Goal: Task Accomplishment & Management: Manage account settings

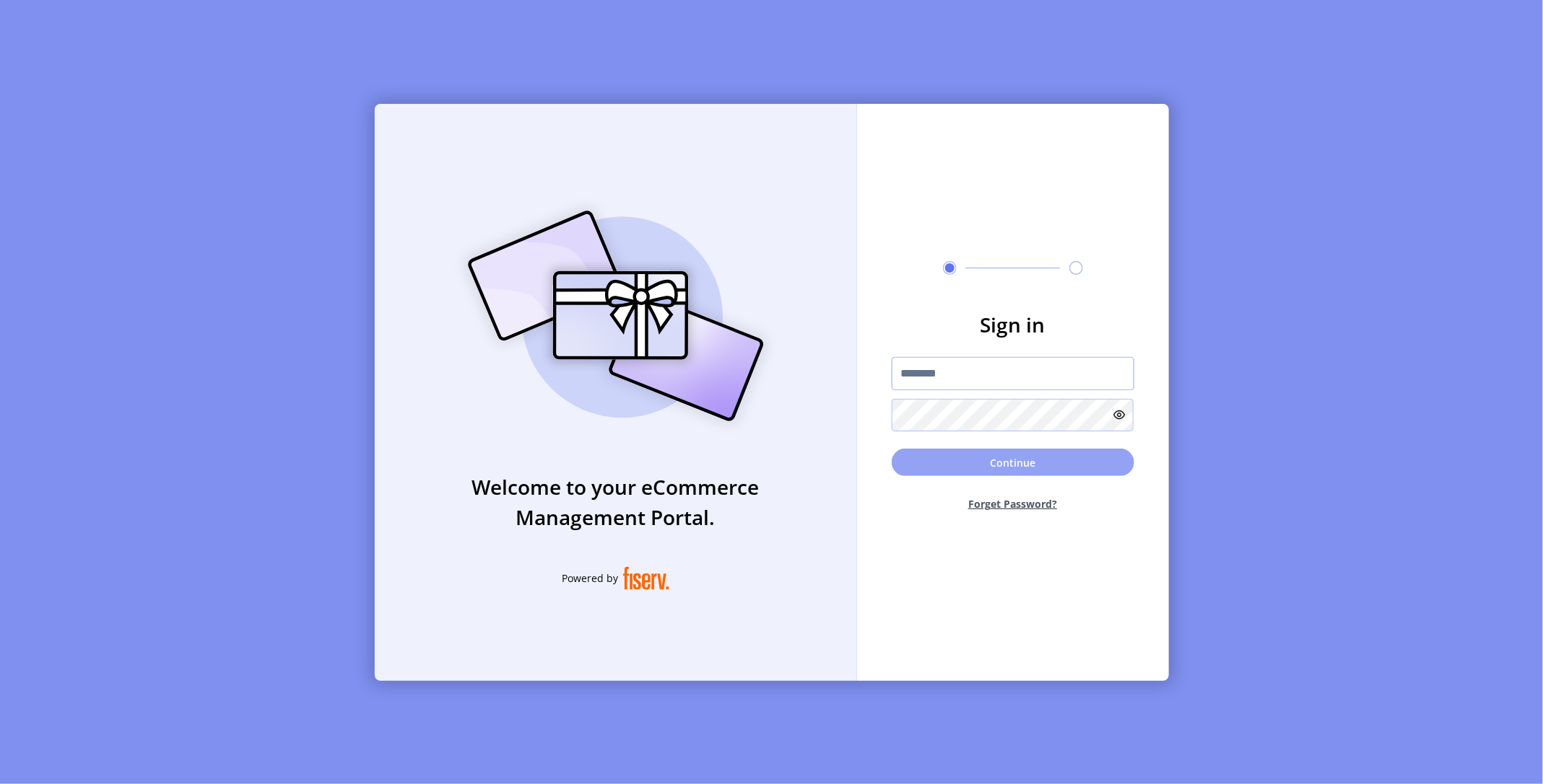
type input "**********"
click at [984, 462] on button "Continue" at bounding box center [1012, 462] width 242 height 27
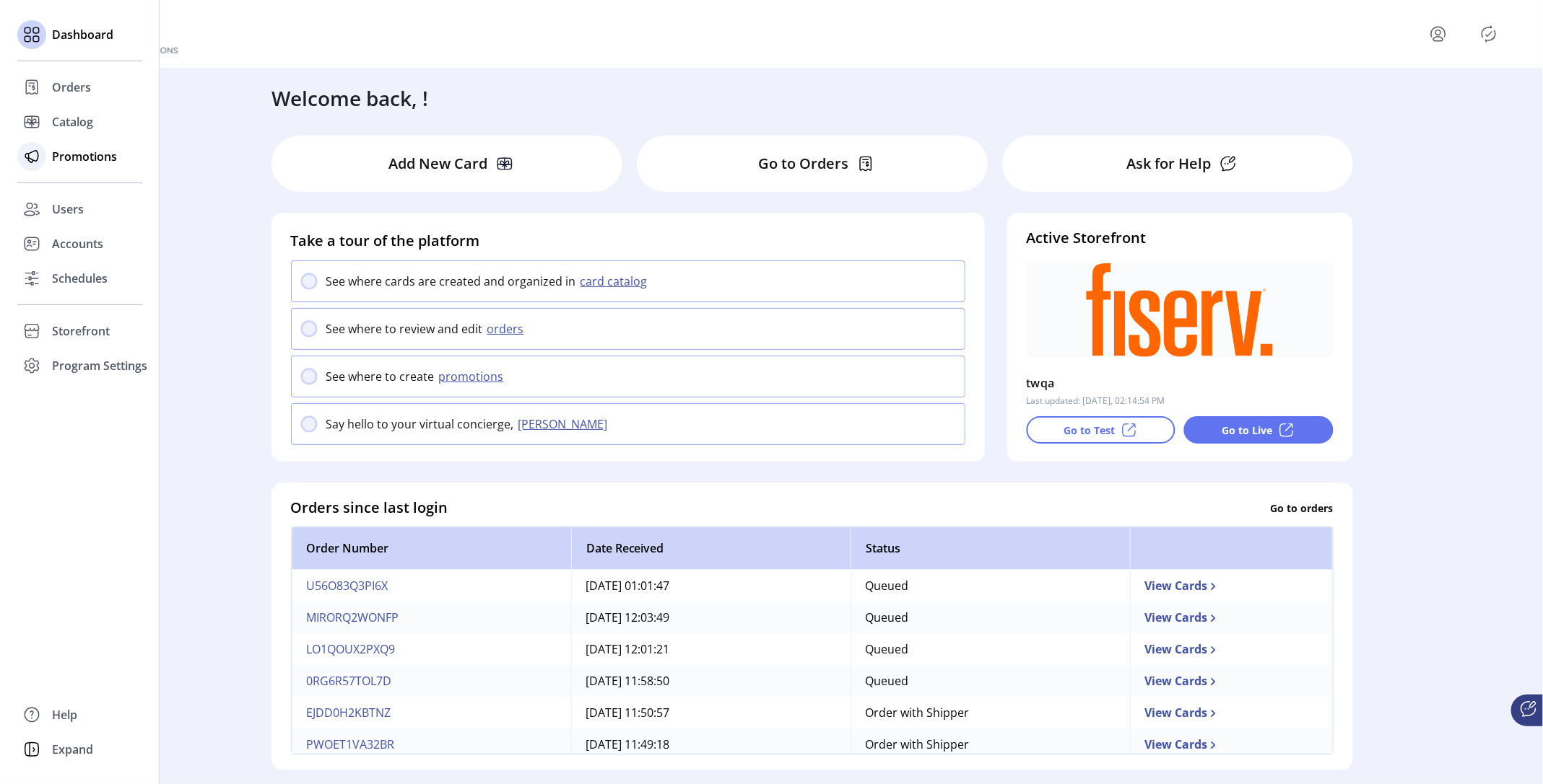
click at [101, 160] on span "Promotions" at bounding box center [84, 157] width 65 height 18
